Goal: Transaction & Acquisition: Purchase product/service

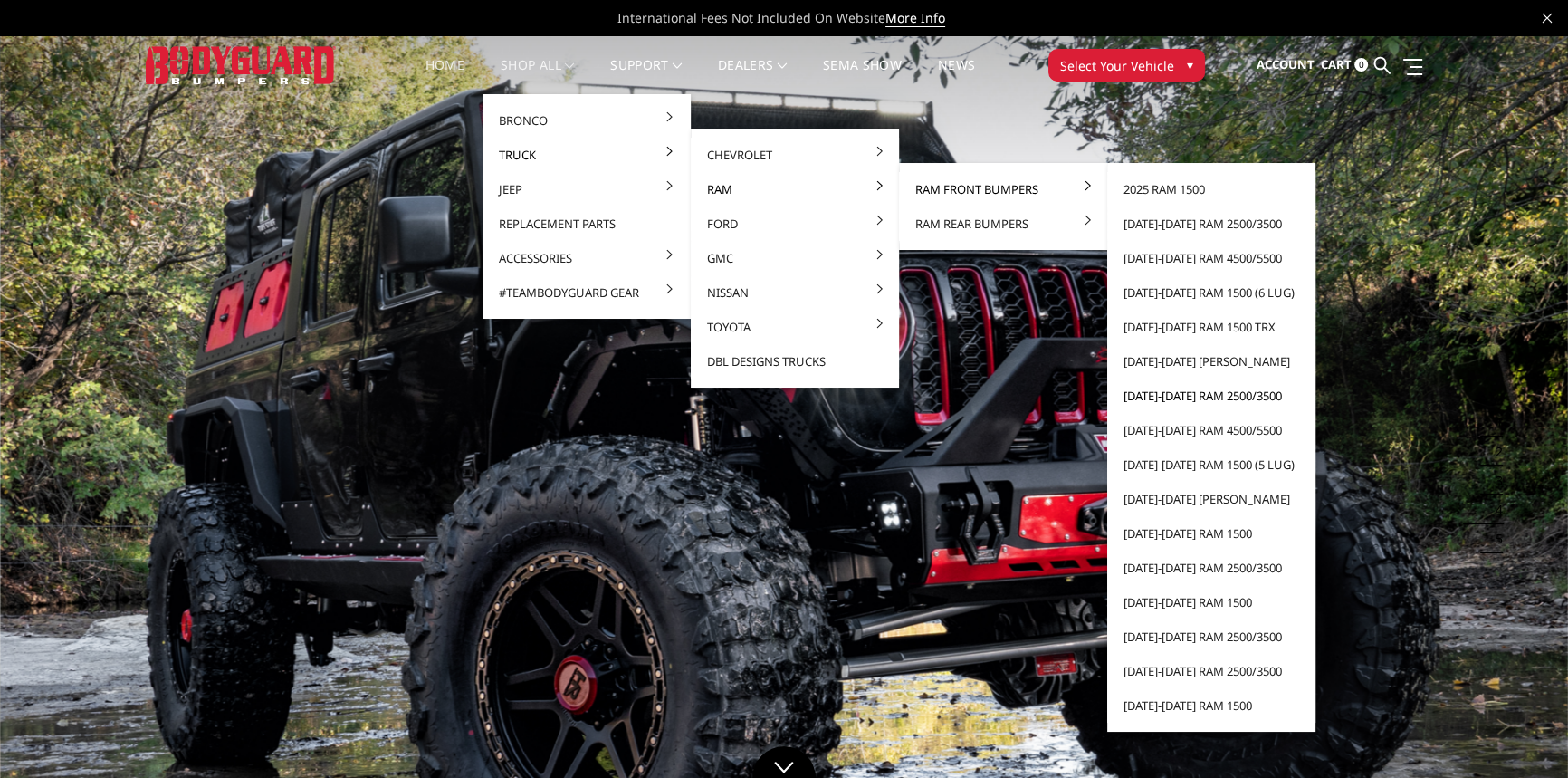
click at [1161, 397] on link "[DATE]-[DATE] Ram 2500/3500" at bounding box center [1211, 396] width 194 height 35
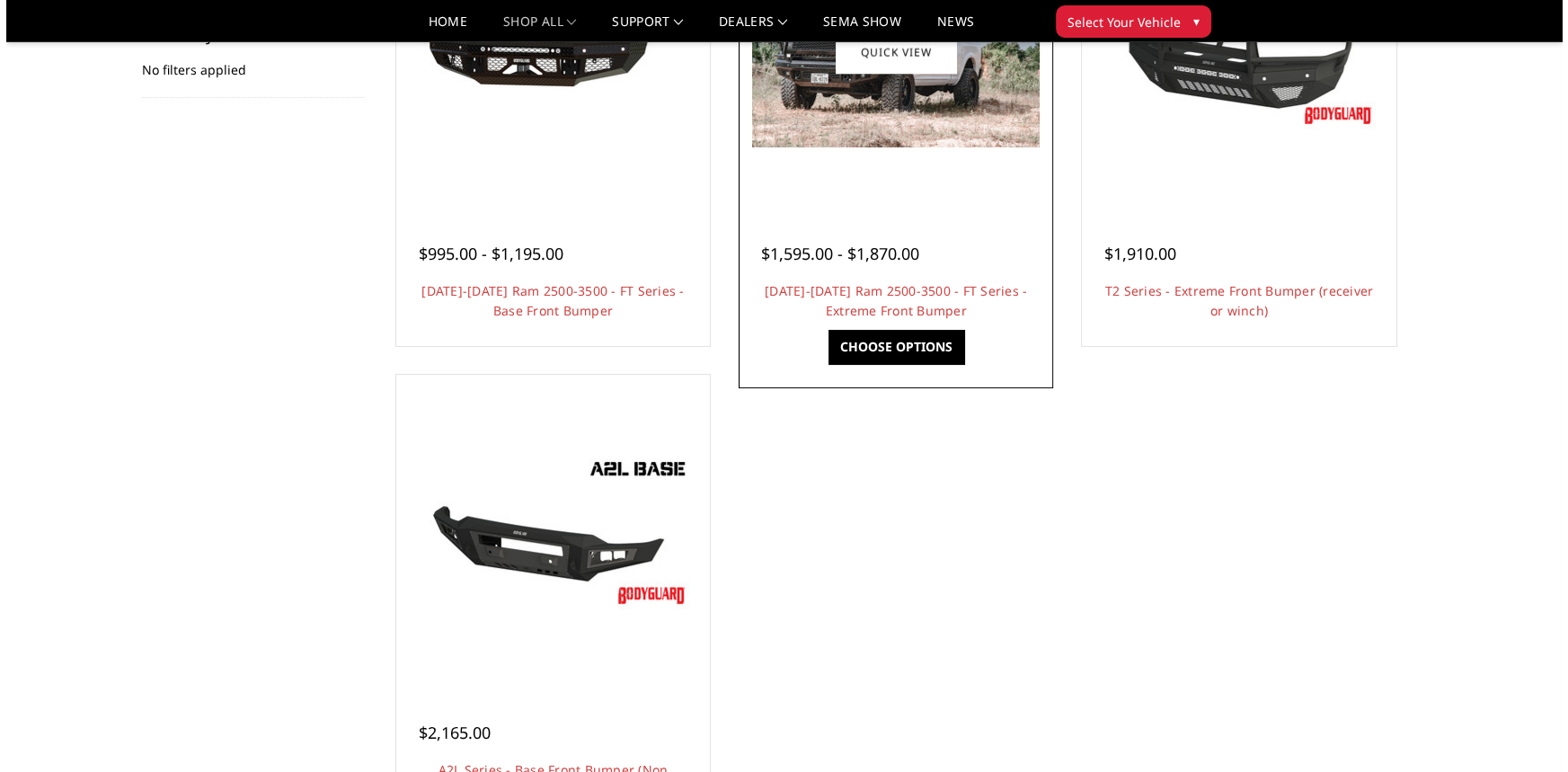
scroll to position [162, 0]
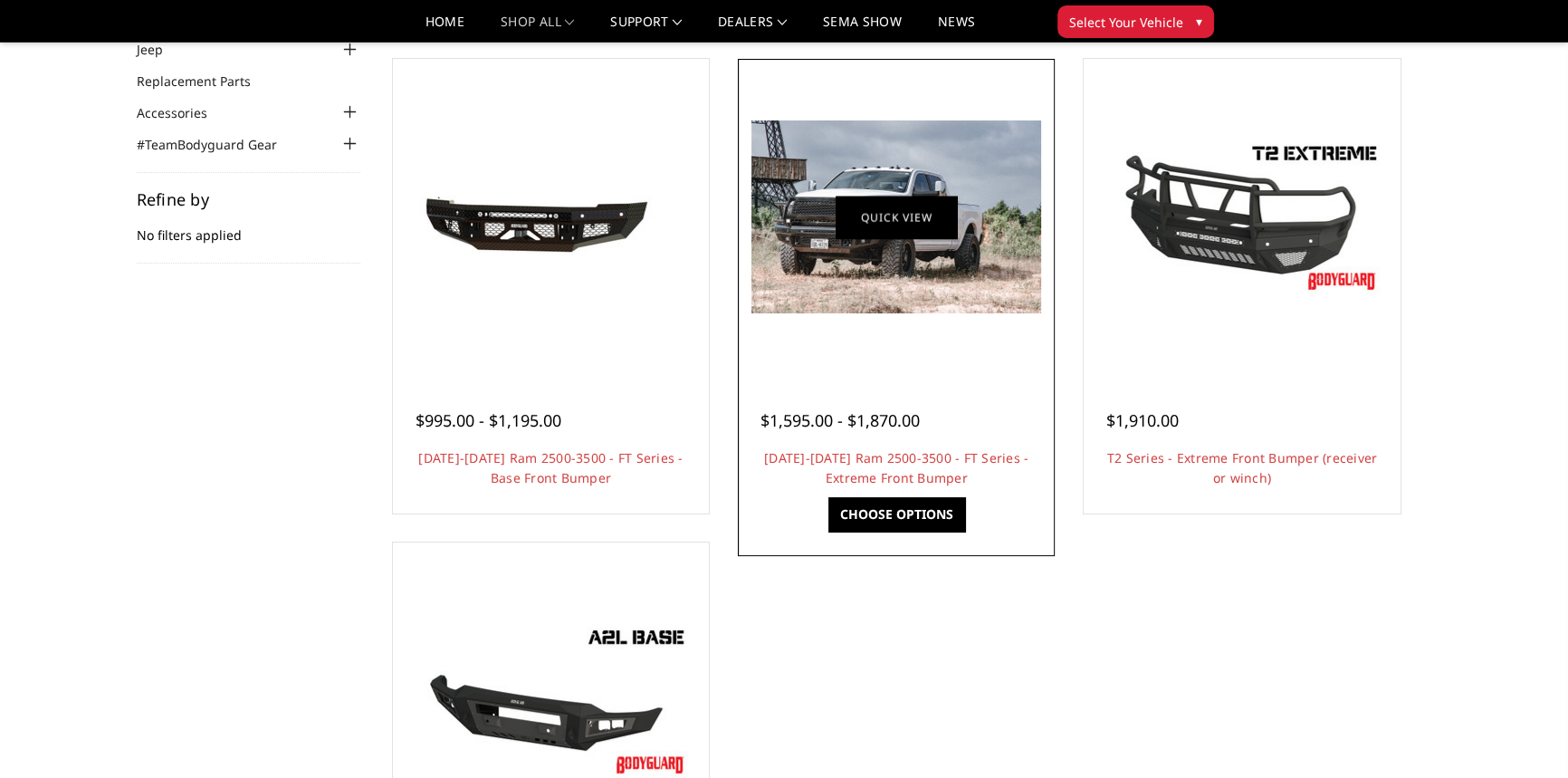
click at [908, 208] on link "Quick view" at bounding box center [897, 216] width 122 height 43
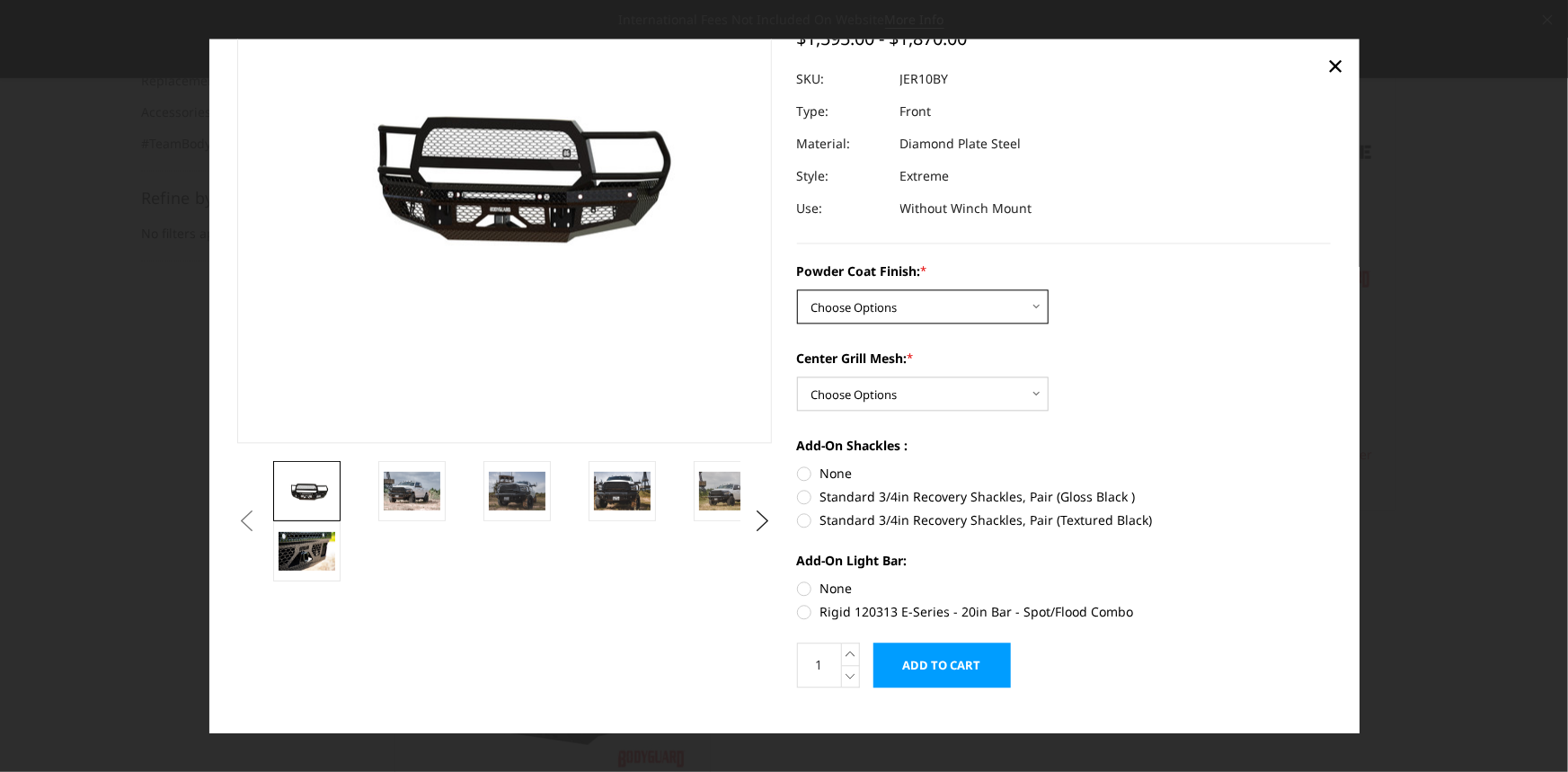
click at [922, 303] on select "Choose Options Bare Metal Gloss Black Powder Coat Textured Black Powder Coat" at bounding box center [922, 307] width 252 height 34
select select "3229"
click at [797, 290] on select "Choose Options Bare Metal Gloss Black Powder Coat Textured Black Powder Coat" at bounding box center [922, 307] width 252 height 34
click at [891, 391] on select "Choose Options WITH Expanded Metal in Center Grill WITHOUT Expanded Metal in Ce…" at bounding box center [922, 394] width 252 height 34
select select "3231"
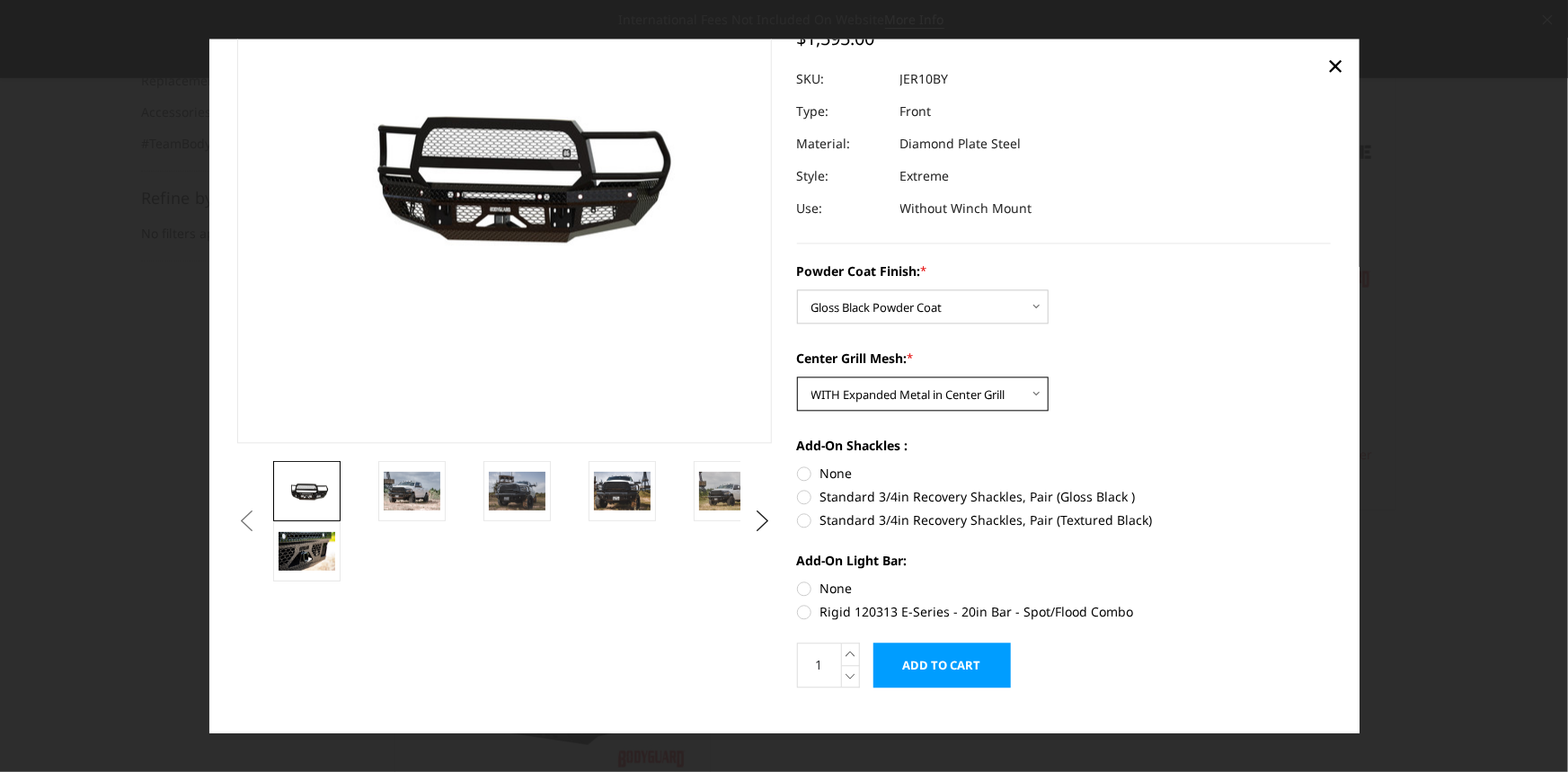
click at [797, 377] on select "Choose Options WITH Expanded Metal in Center Grill WITHOUT Expanded Metal in Ce…" at bounding box center [922, 394] width 252 height 34
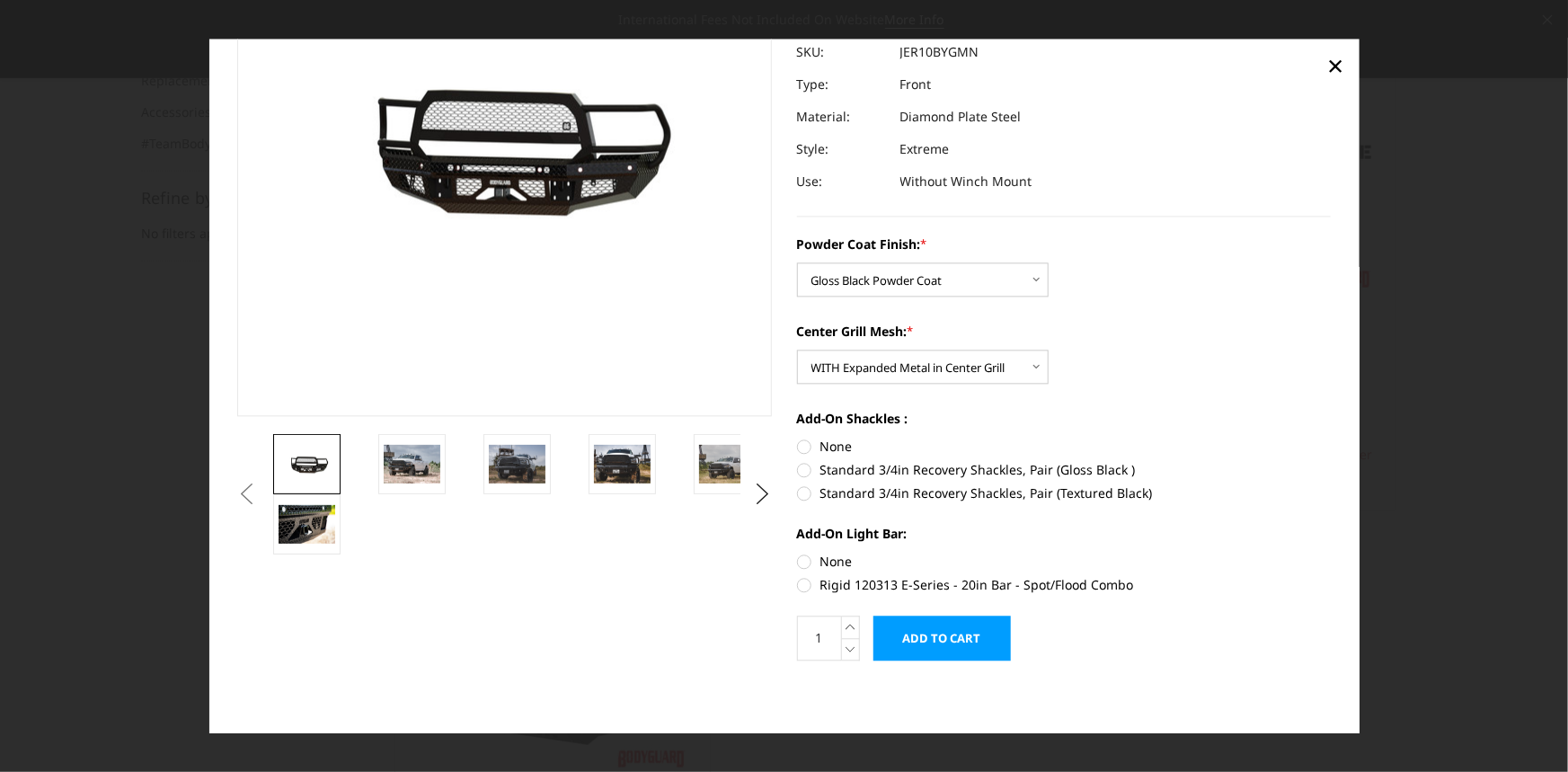
click at [797, 444] on label "None" at bounding box center [1064, 446] width 535 height 19
click at [797, 437] on input "None" at bounding box center [797, 437] width 1 height 1
radio input "true"
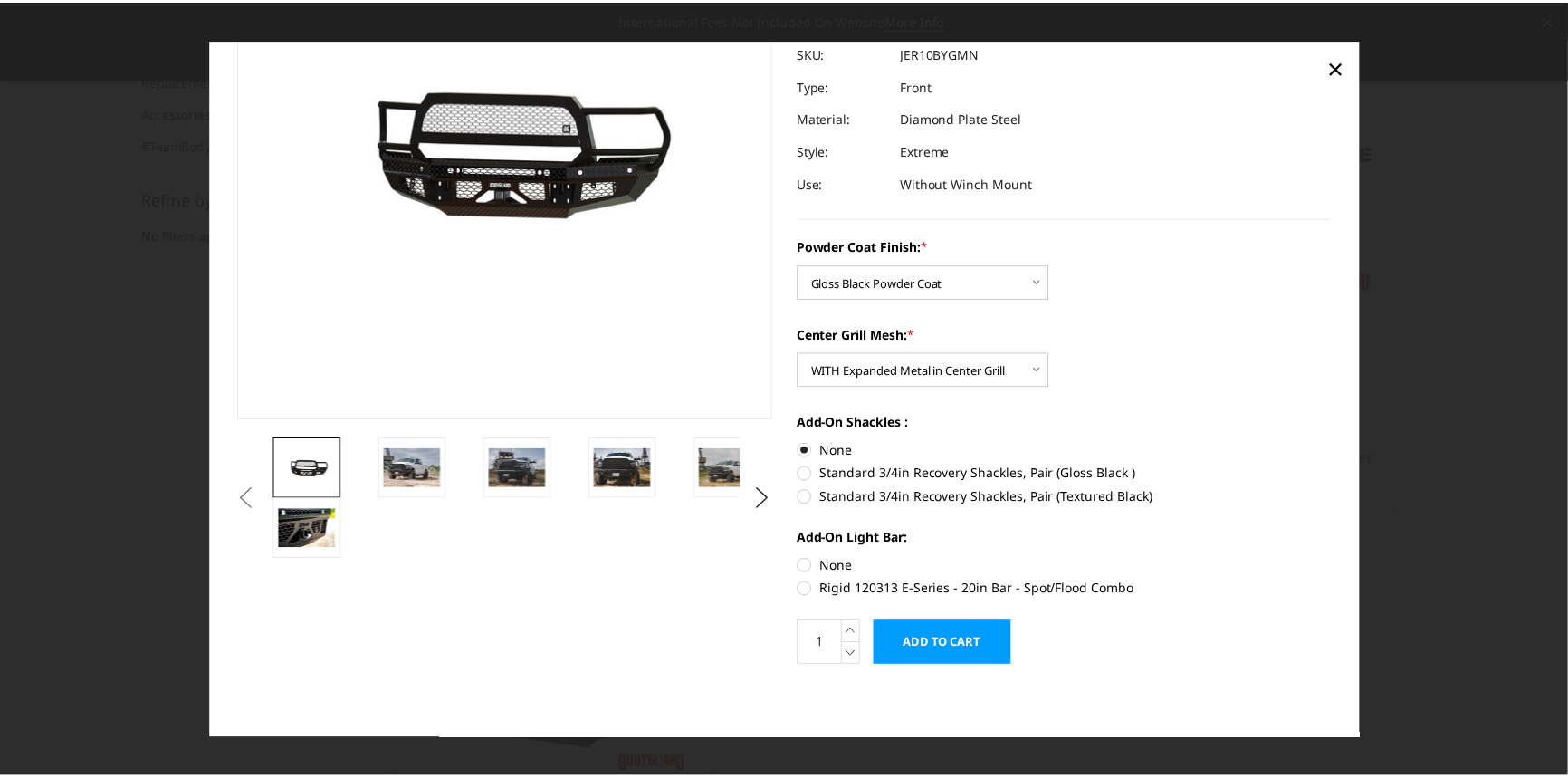
scroll to position [0, 0]
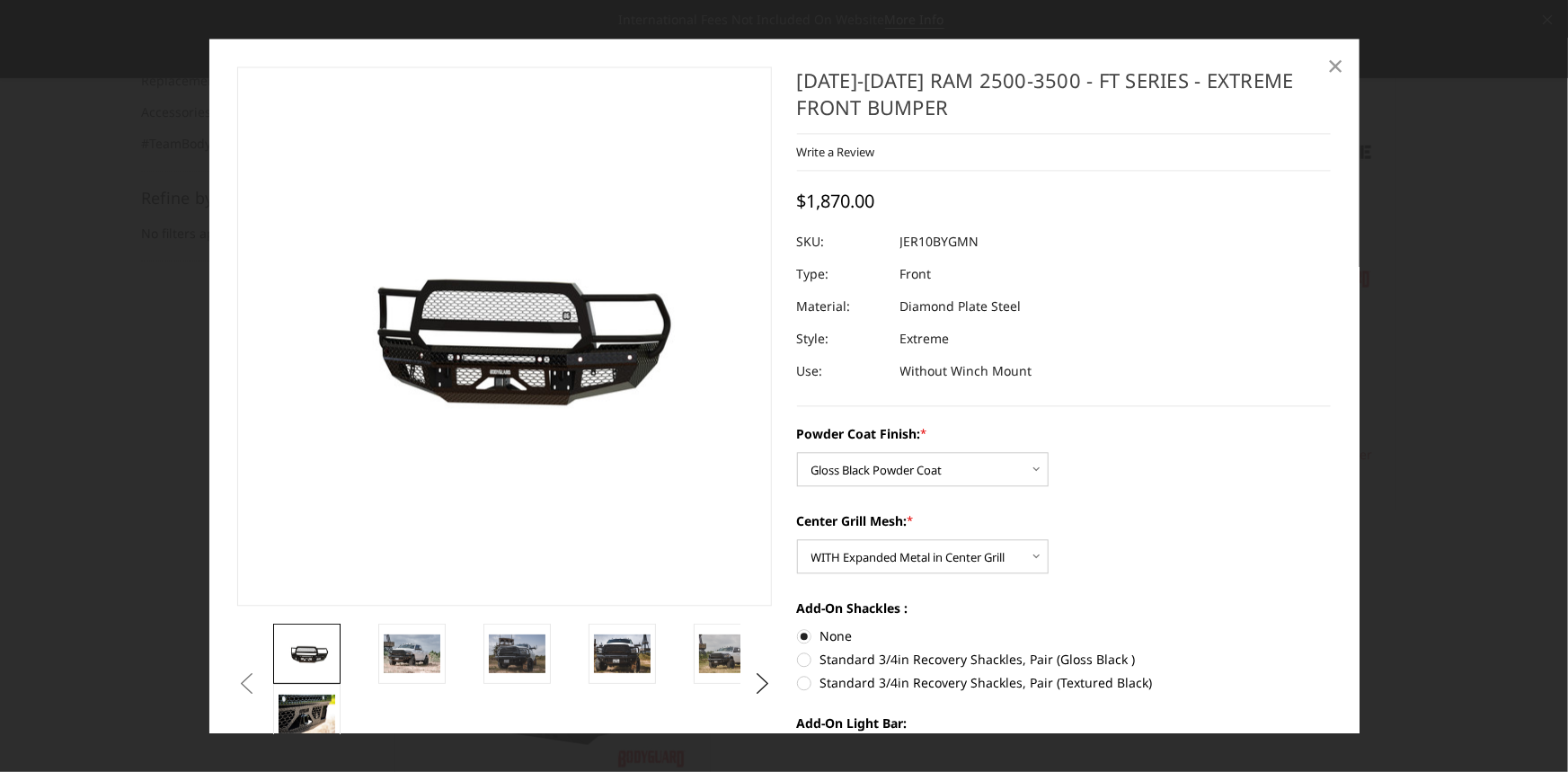
click at [1336, 65] on span "×" at bounding box center [1335, 66] width 16 height 39
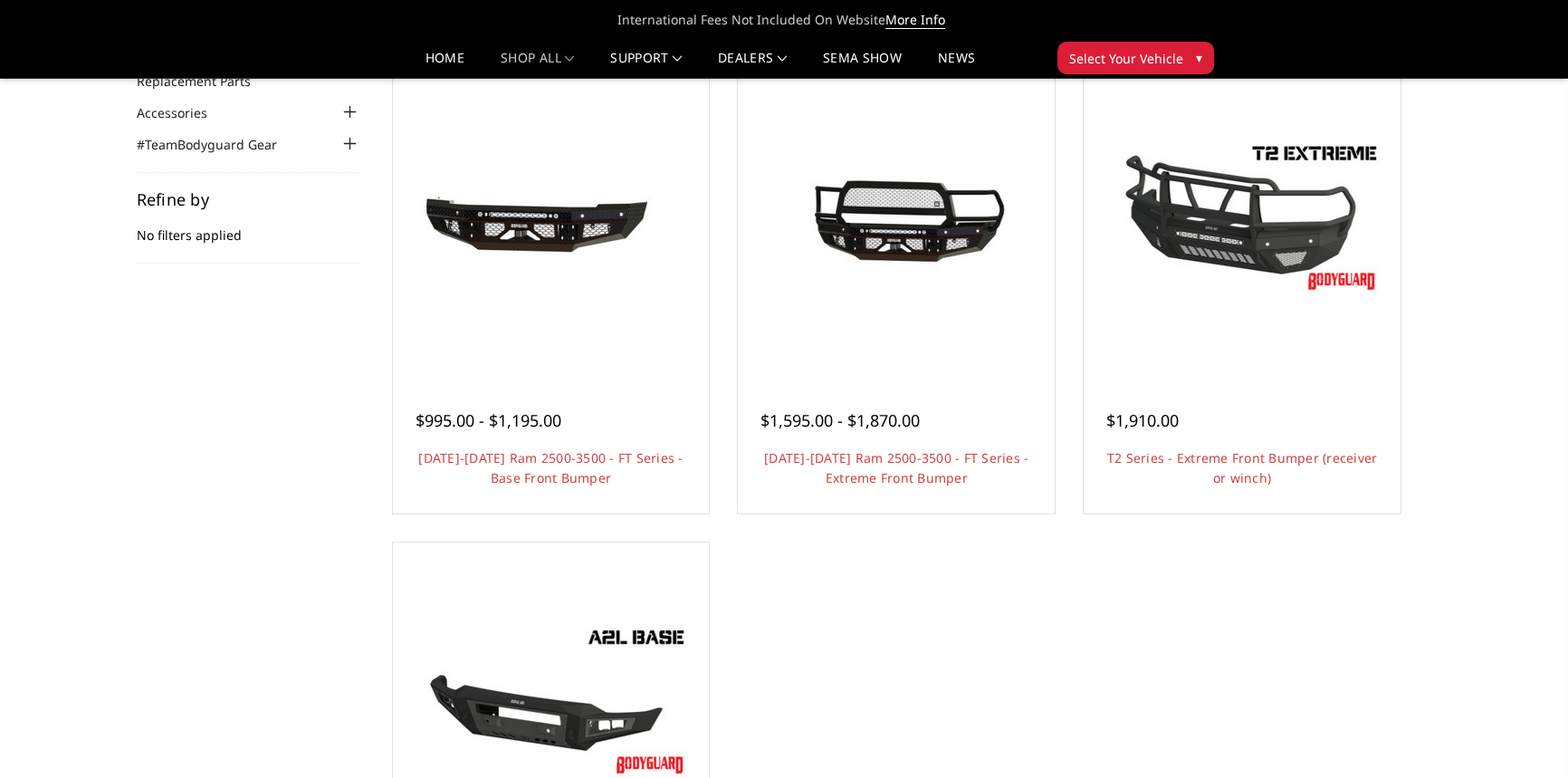
click at [1551, 17] on icon at bounding box center [1547, 20] width 9 height 9
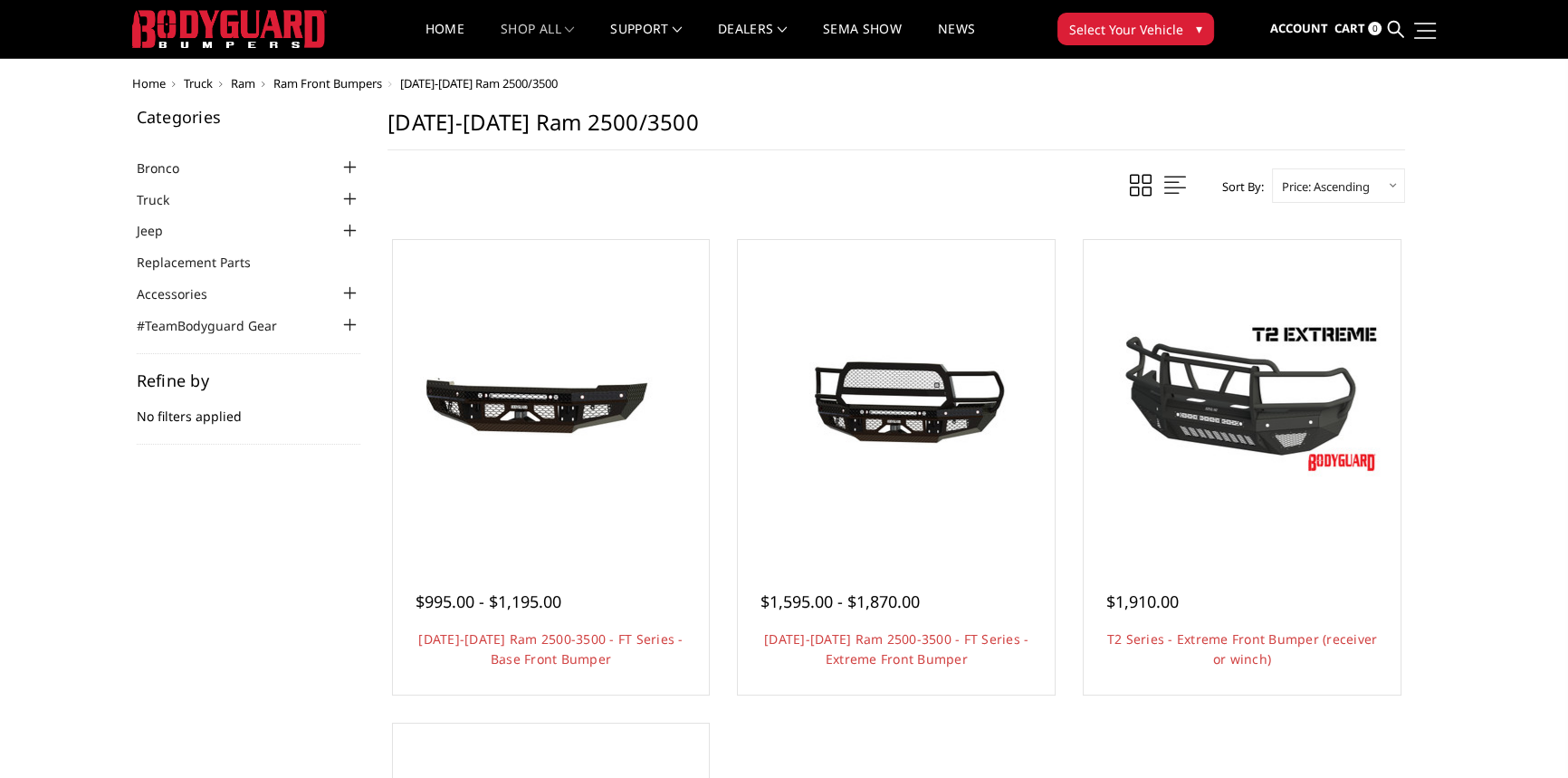
click at [1416, 24] on link at bounding box center [1424, 30] width 25 height 19
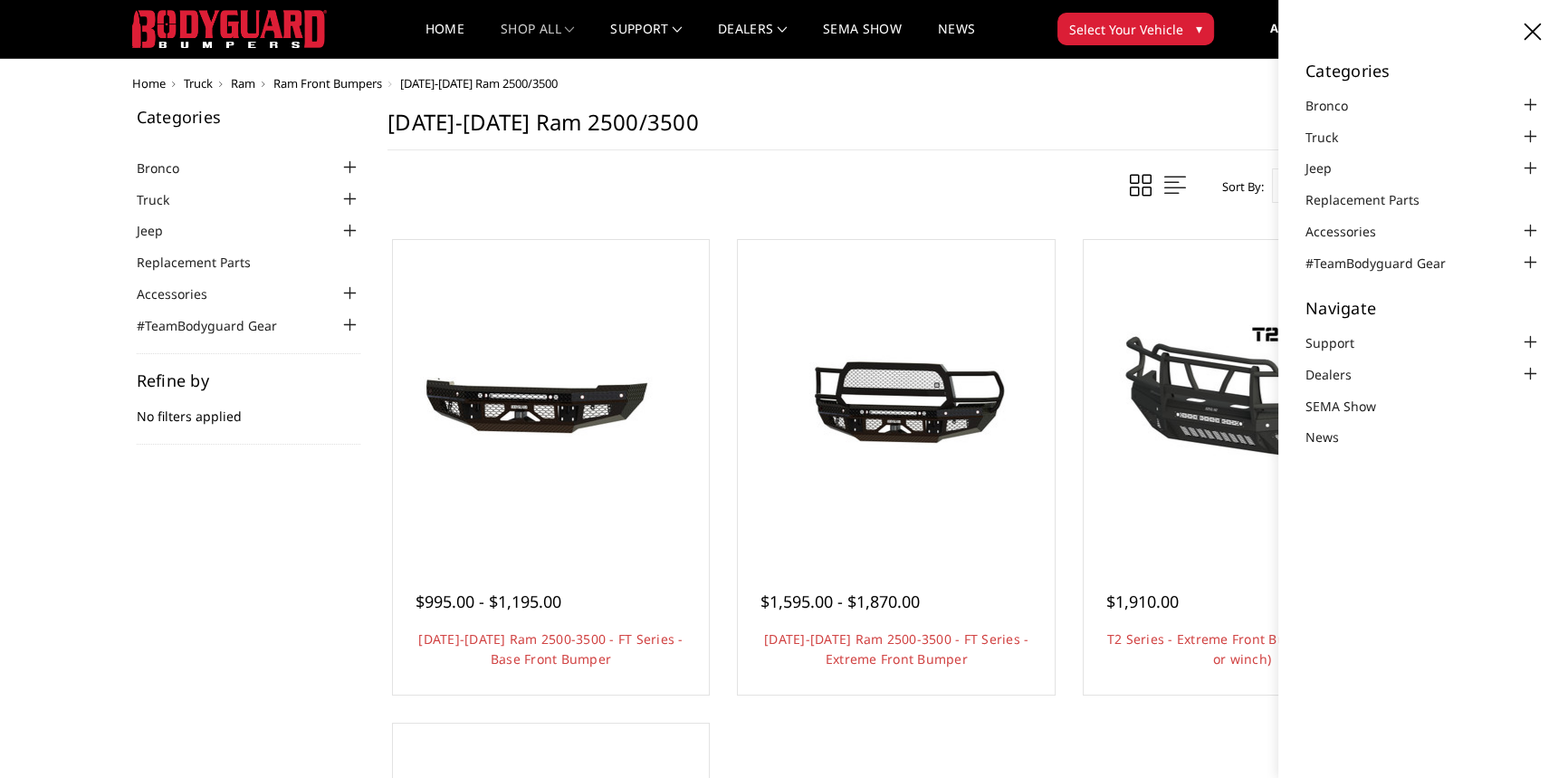
click at [1535, 30] on icon at bounding box center [1533, 32] width 16 height 16
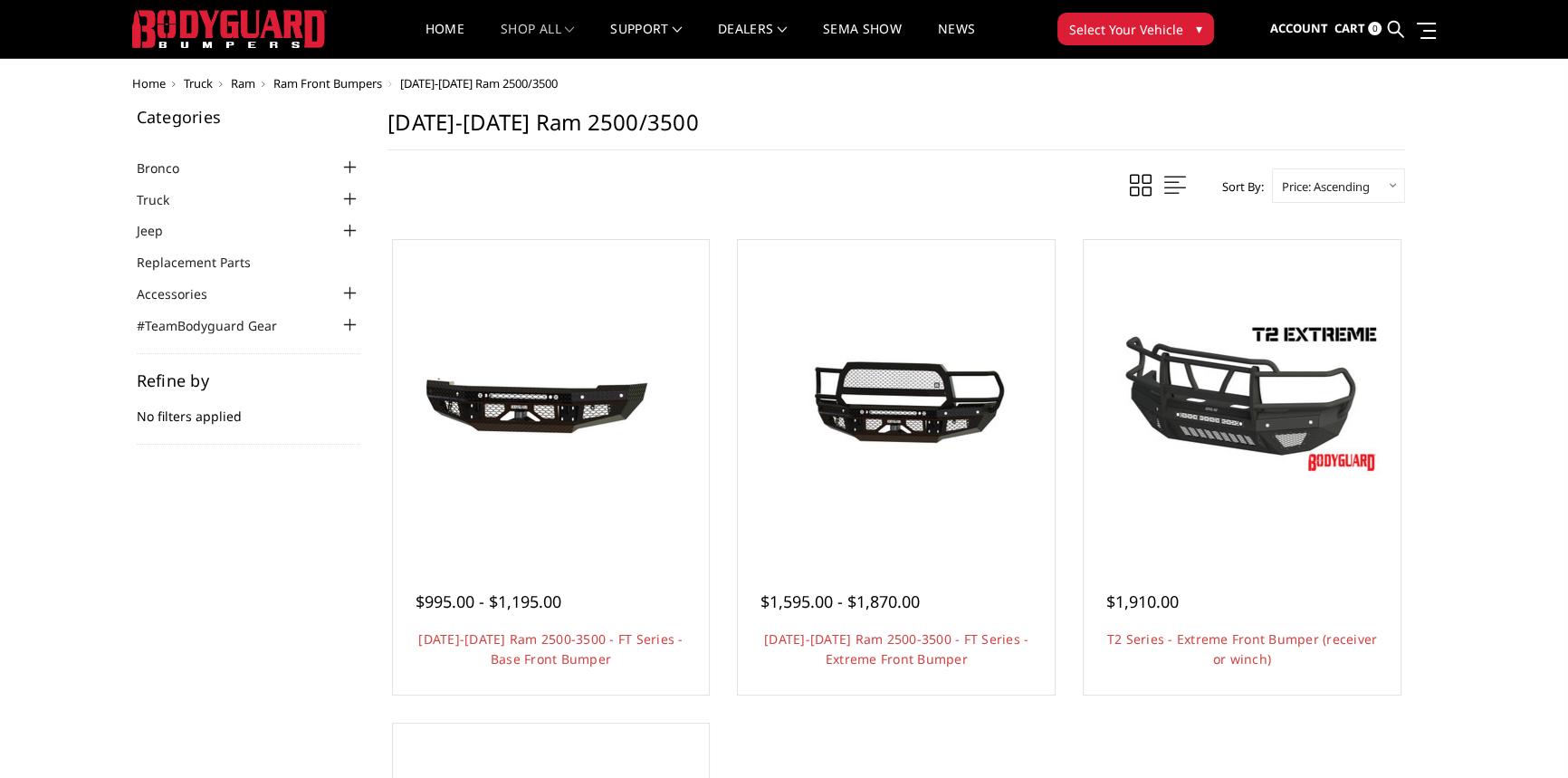
click at [156, 82] on span "Home" at bounding box center [148, 84] width 34 height 16
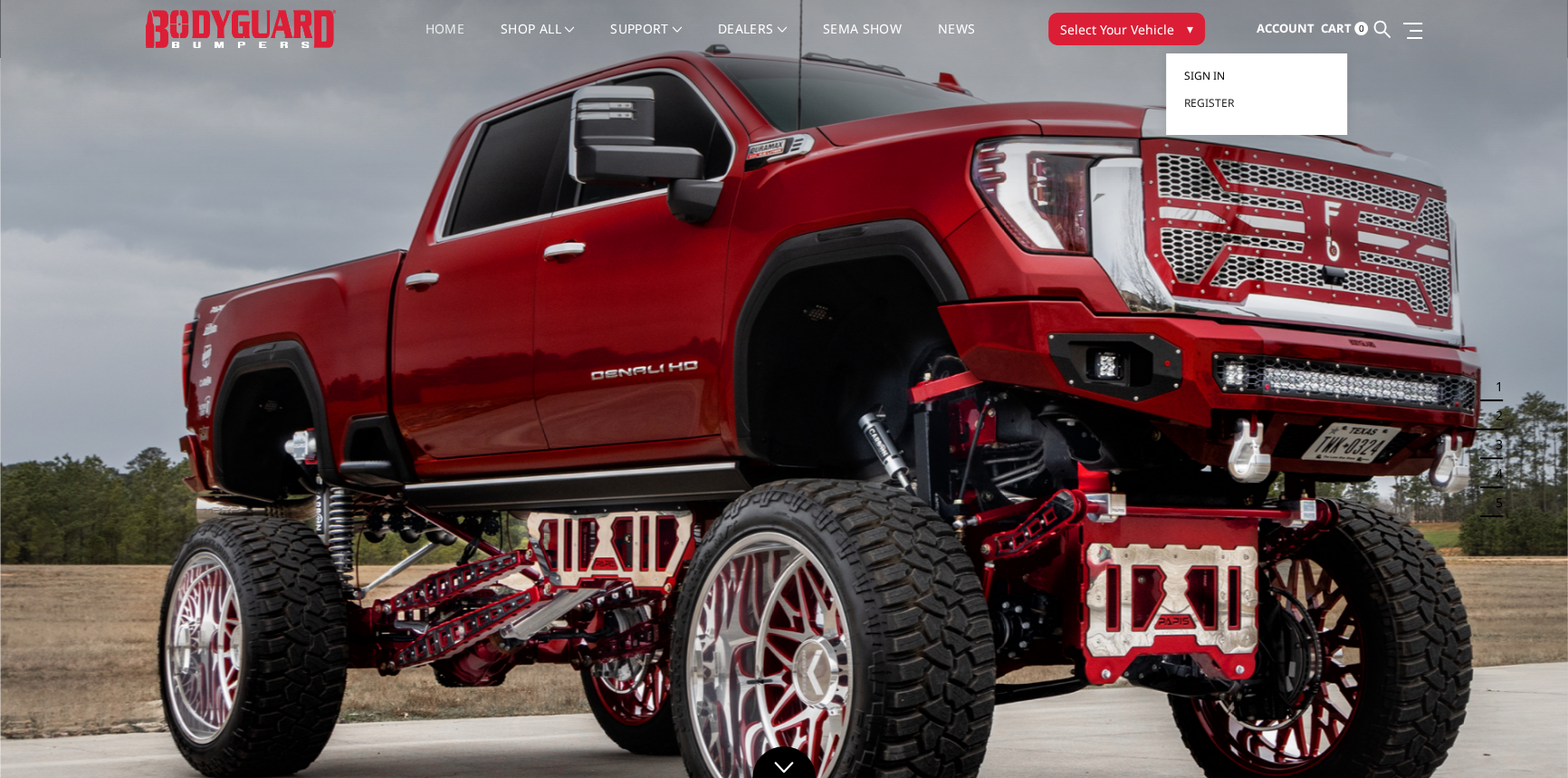
click at [1231, 69] on link "Sign in" at bounding box center [1255, 76] width 144 height 27
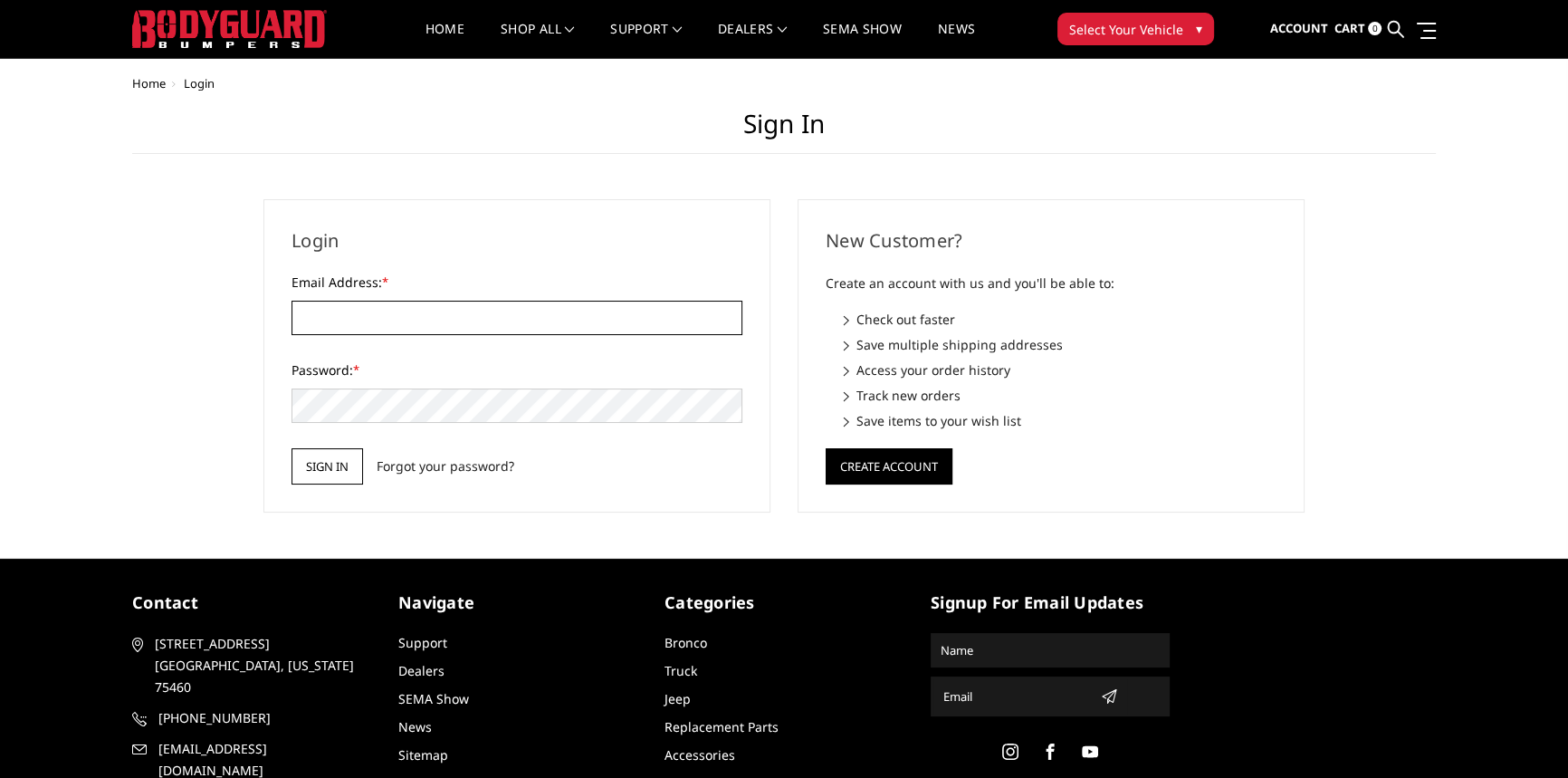
type input "beto.peters@271trailers.com"
click at [338, 456] on input "Sign in" at bounding box center [327, 466] width 72 height 36
